Goal: Task Accomplishment & Management: Use online tool/utility

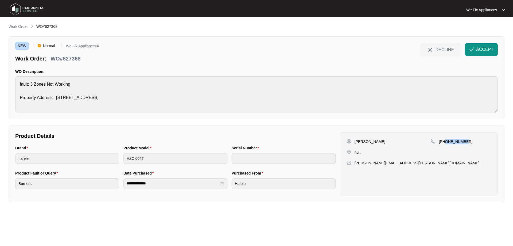
click at [18, 10] on img at bounding box center [26, 9] width 37 height 16
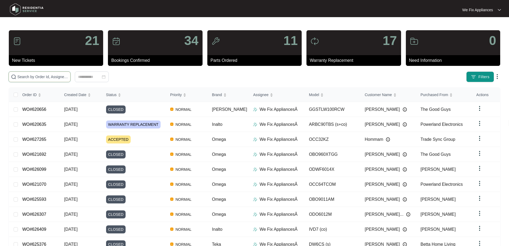
click at [30, 76] on input "text" at bounding box center [42, 77] width 51 height 6
paste input "623289"
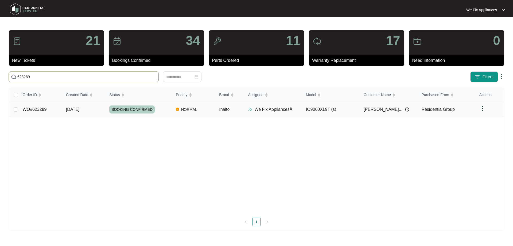
type input "623289"
click at [135, 110] on span "BOOKING CONFIRMED" at bounding box center [131, 109] width 45 height 8
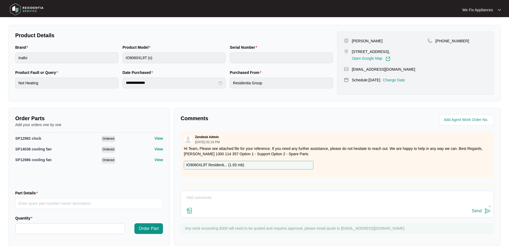
scroll to position [107, 0]
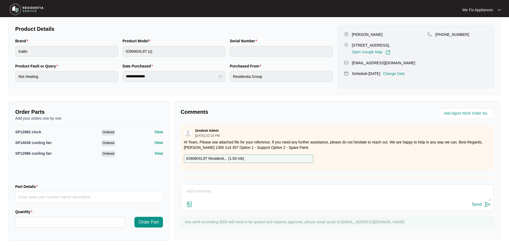
click at [218, 159] on p "IO9060XL9T Residenti... ( 1.93 mb )" at bounding box center [215, 159] width 58 height 6
click at [54, 194] on input "Part Details" at bounding box center [89, 196] width 148 height 11
paste input "SP12995"
type input "SP12995 temp cut out"
click at [57, 221] on input "Quantity" at bounding box center [70, 222] width 109 height 10
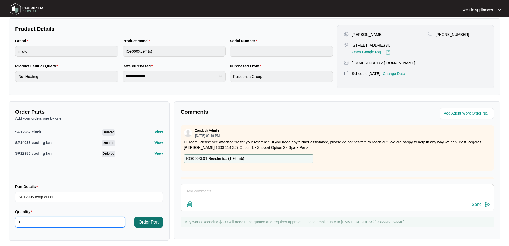
type input "*"
click at [147, 220] on span "Order Part" at bounding box center [149, 222] width 20 height 6
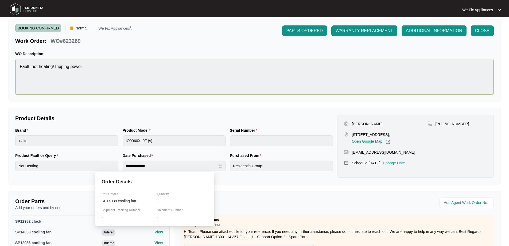
scroll to position [0, 0]
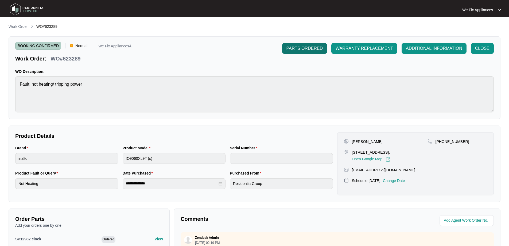
click at [300, 50] on span "PARTS ORDERED" at bounding box center [305, 48] width 36 height 6
